Goal: Task Accomplishment & Management: Use online tool/utility

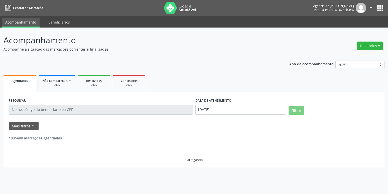
click at [365, 49] on button "Relatórios" at bounding box center [371, 46] width 26 height 9
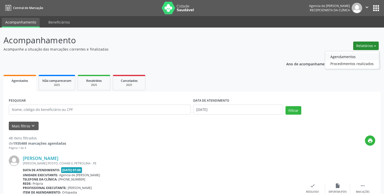
click at [346, 57] on link "Agendamentos" at bounding box center [352, 56] width 54 height 7
select select "9"
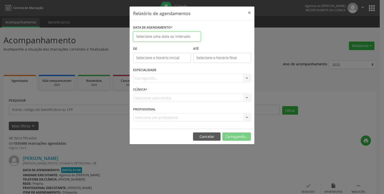
click at [173, 39] on input "text" at bounding box center [167, 37] width 68 height 10
click at [0, 0] on div "Janeiro Fevereiro Março Abril Maio Junho Julho Agosto Setembro Outubro Novembro…" at bounding box center [0, 0] width 0 height 0
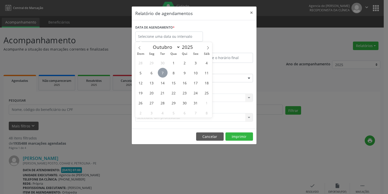
click at [164, 73] on span "7" at bounding box center [163, 73] width 10 height 10
type input "[DATE]"
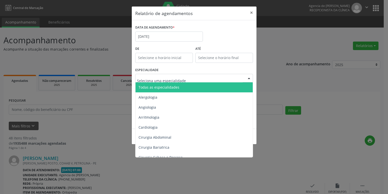
click at [167, 85] on span "Todas as especialidades" at bounding box center [195, 88] width 118 height 10
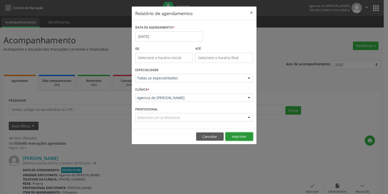
click at [239, 137] on button "Imprimir" at bounding box center [240, 137] width 28 height 9
click at [250, 12] on button "×" at bounding box center [252, 13] width 10 height 12
